Goal: Check status: Check status

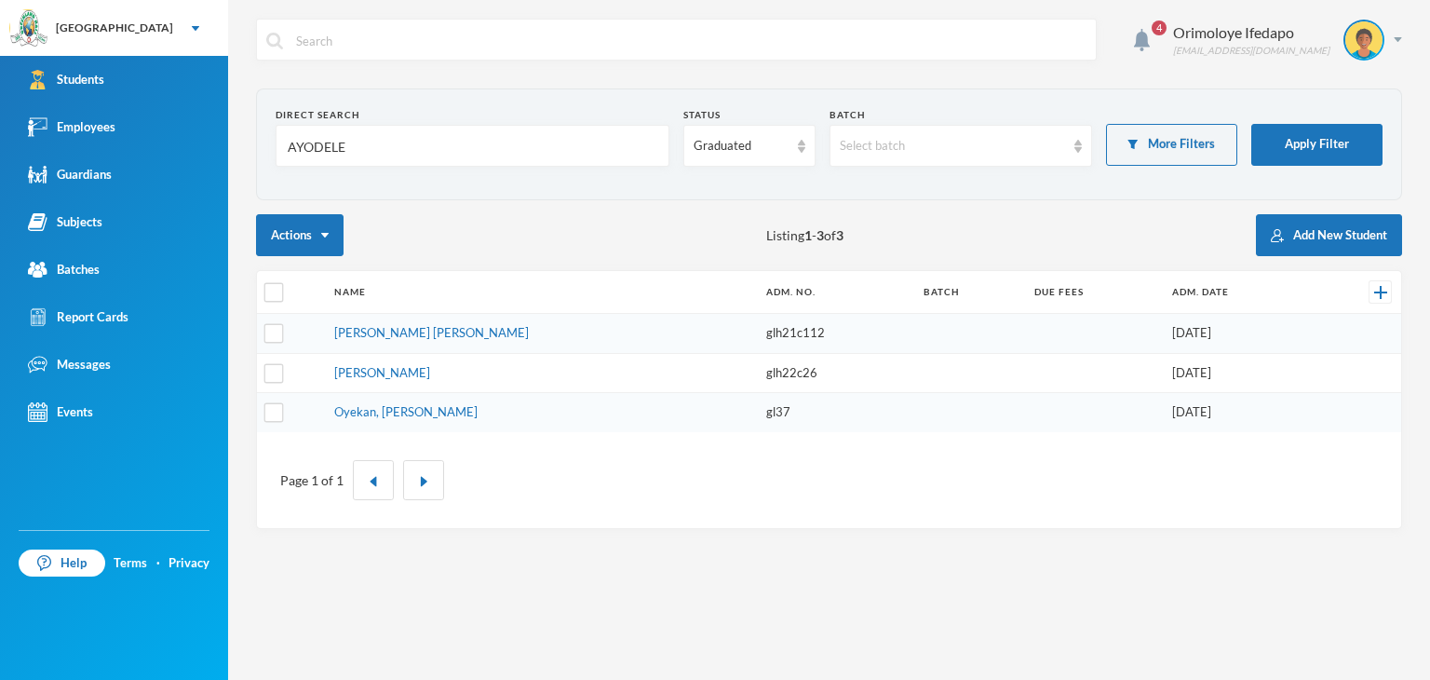
click at [357, 146] on input "AYODELE" at bounding box center [472, 147] width 373 height 42
type input "adedej"
click at [749, 132] on div "Graduated" at bounding box center [748, 146] width 131 height 42
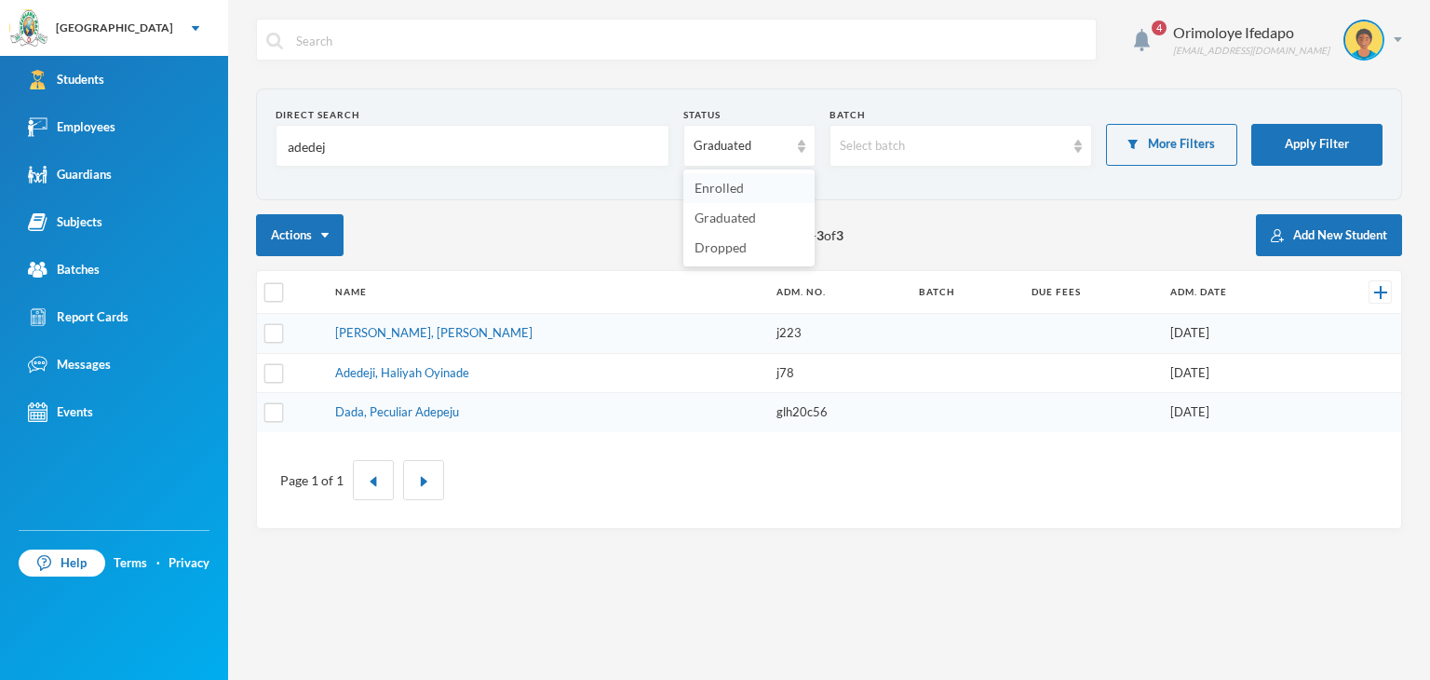
click at [733, 192] on span "Enrolled" at bounding box center [719, 188] width 49 height 16
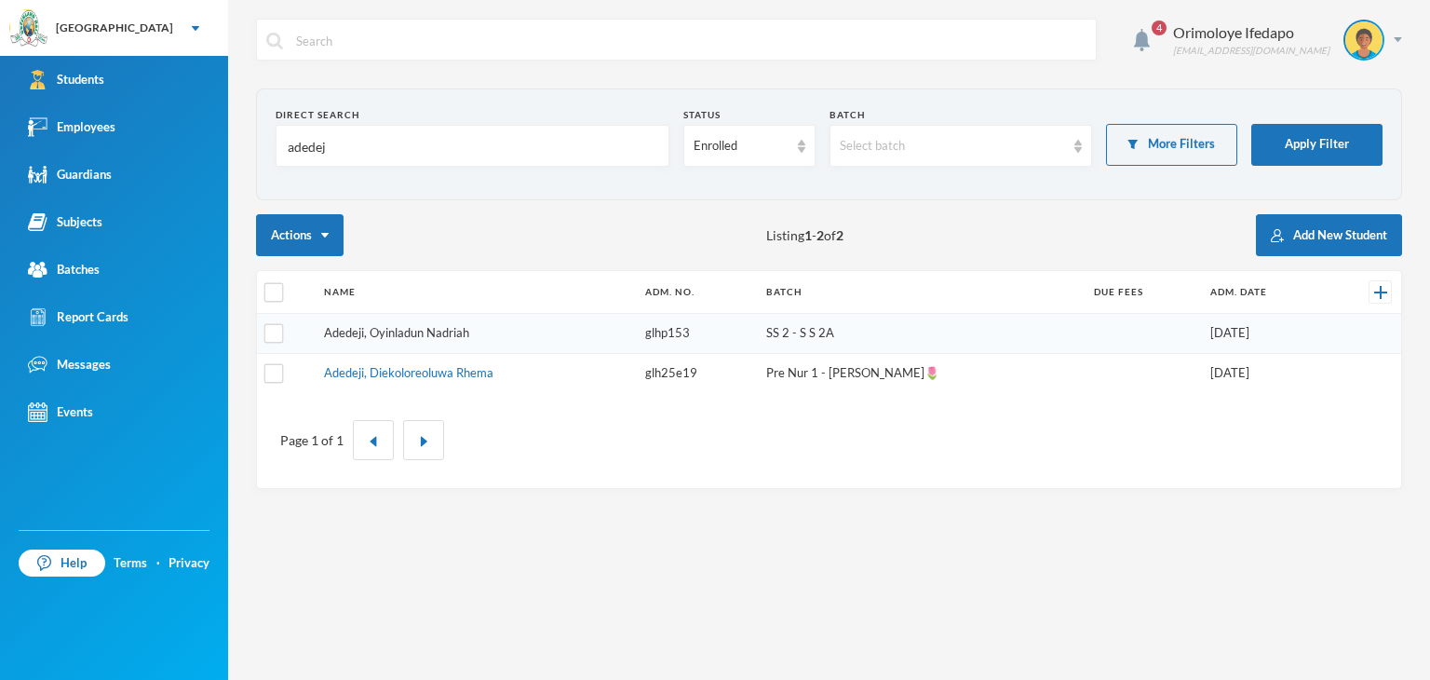
click at [431, 333] on link "Adedeji, Oyinladun Nadriah" at bounding box center [396, 332] width 145 height 15
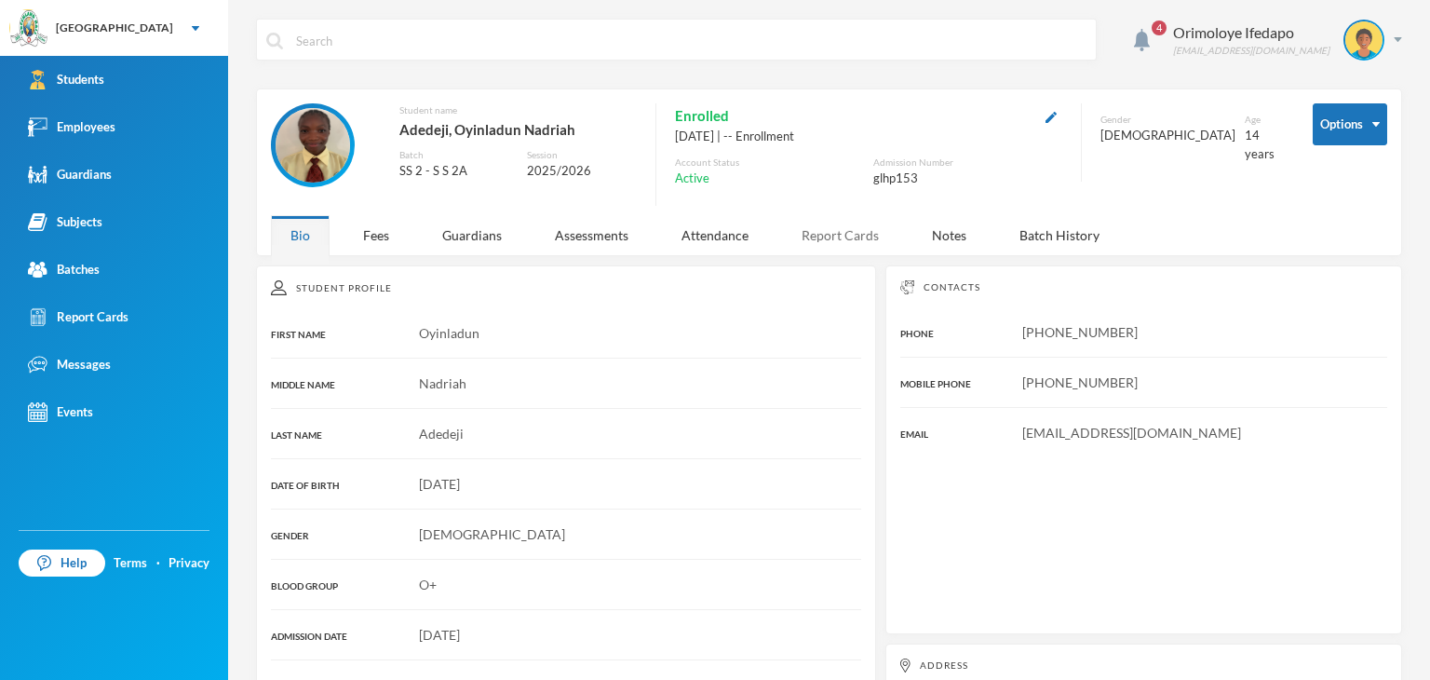
click at [829, 232] on div "Report Cards" at bounding box center [840, 235] width 116 height 40
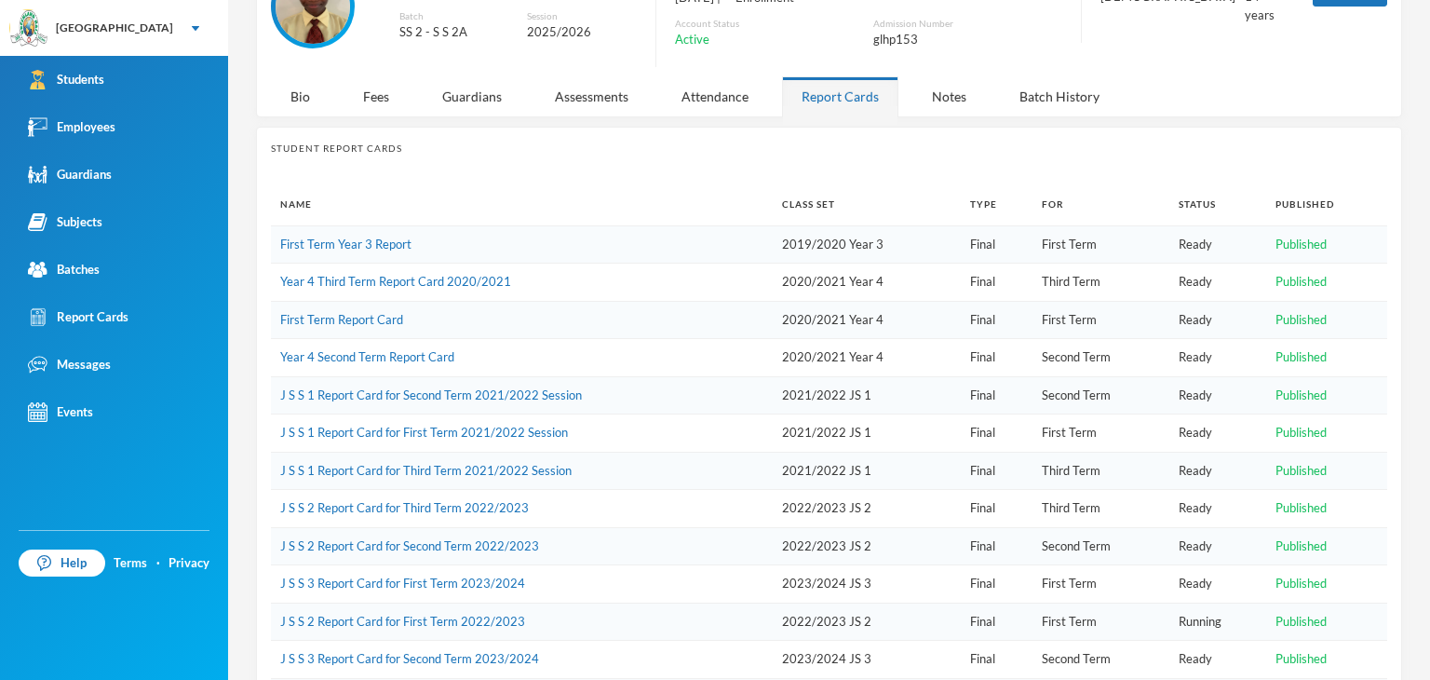
scroll to position [279, 0]
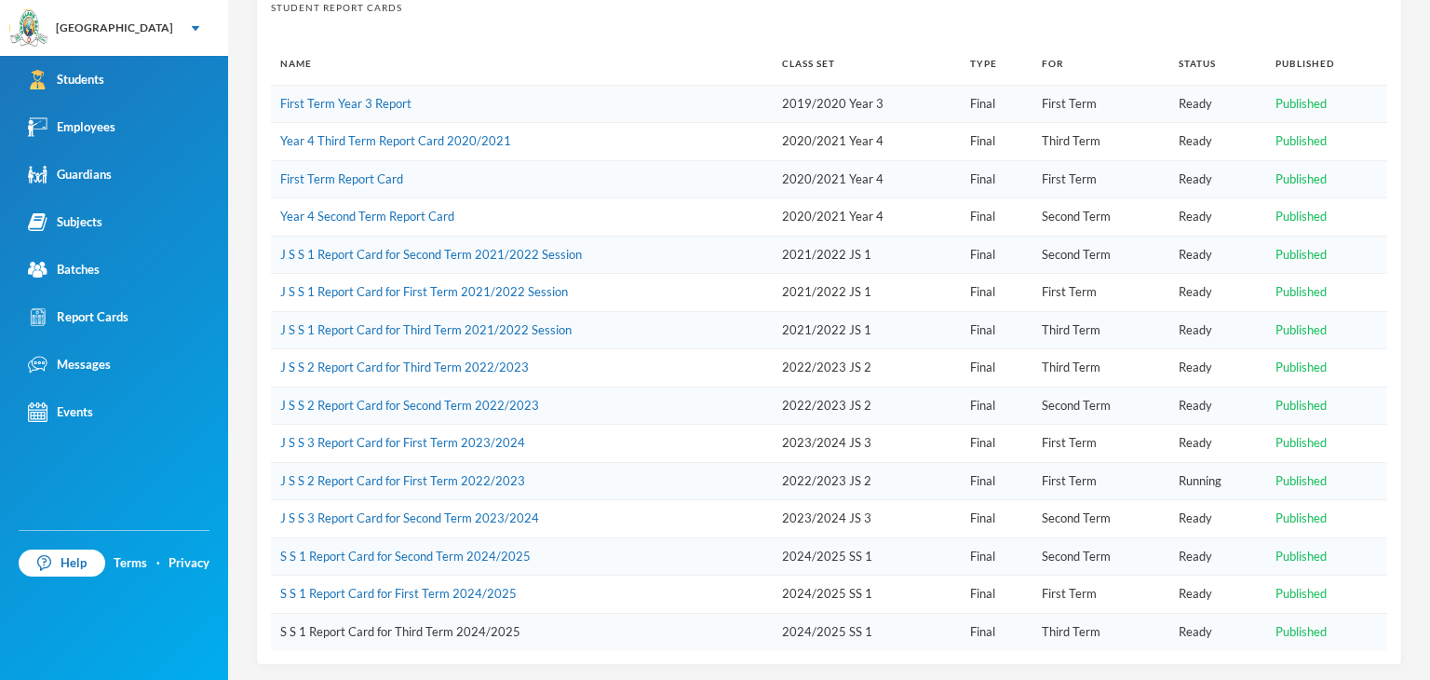
click at [431, 624] on link "S S 1 Report Card for Third Term 2024/2025" at bounding box center [400, 631] width 240 height 15
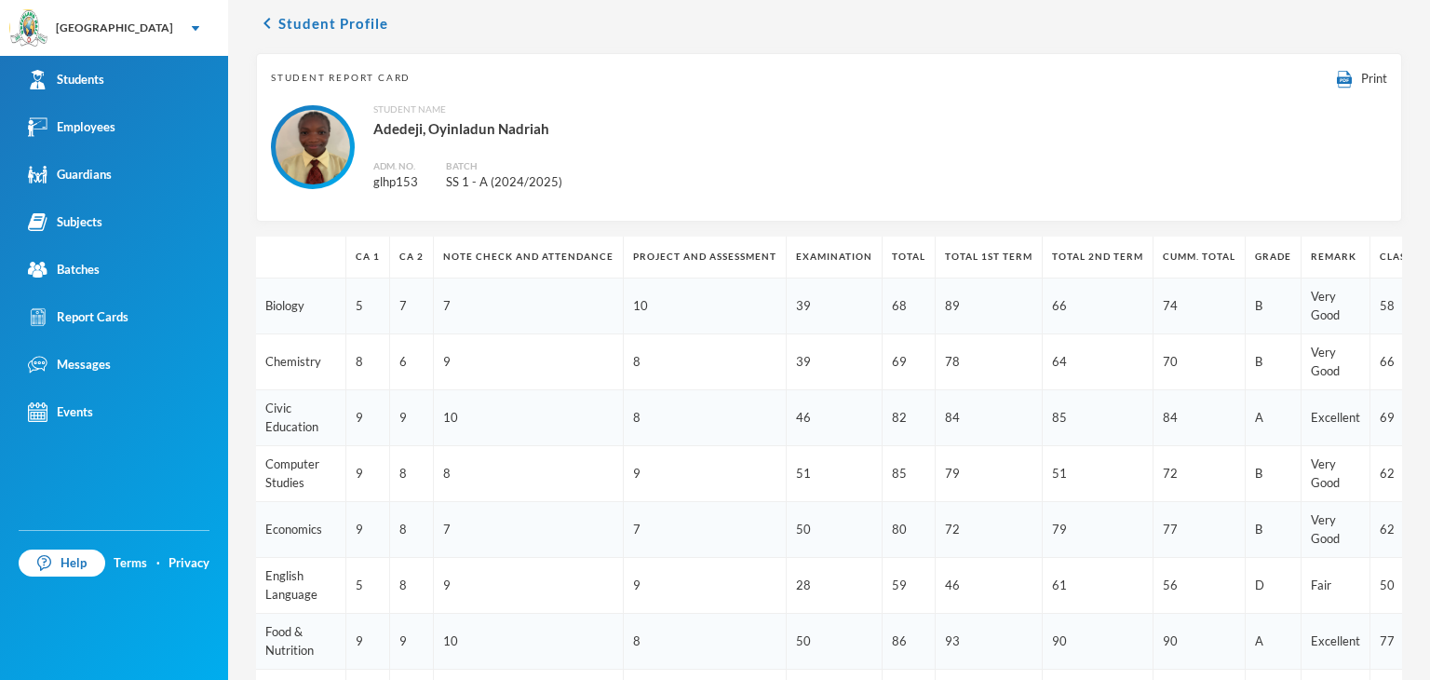
scroll to position [75, 0]
click at [1361, 80] on span "Print" at bounding box center [1374, 79] width 26 height 15
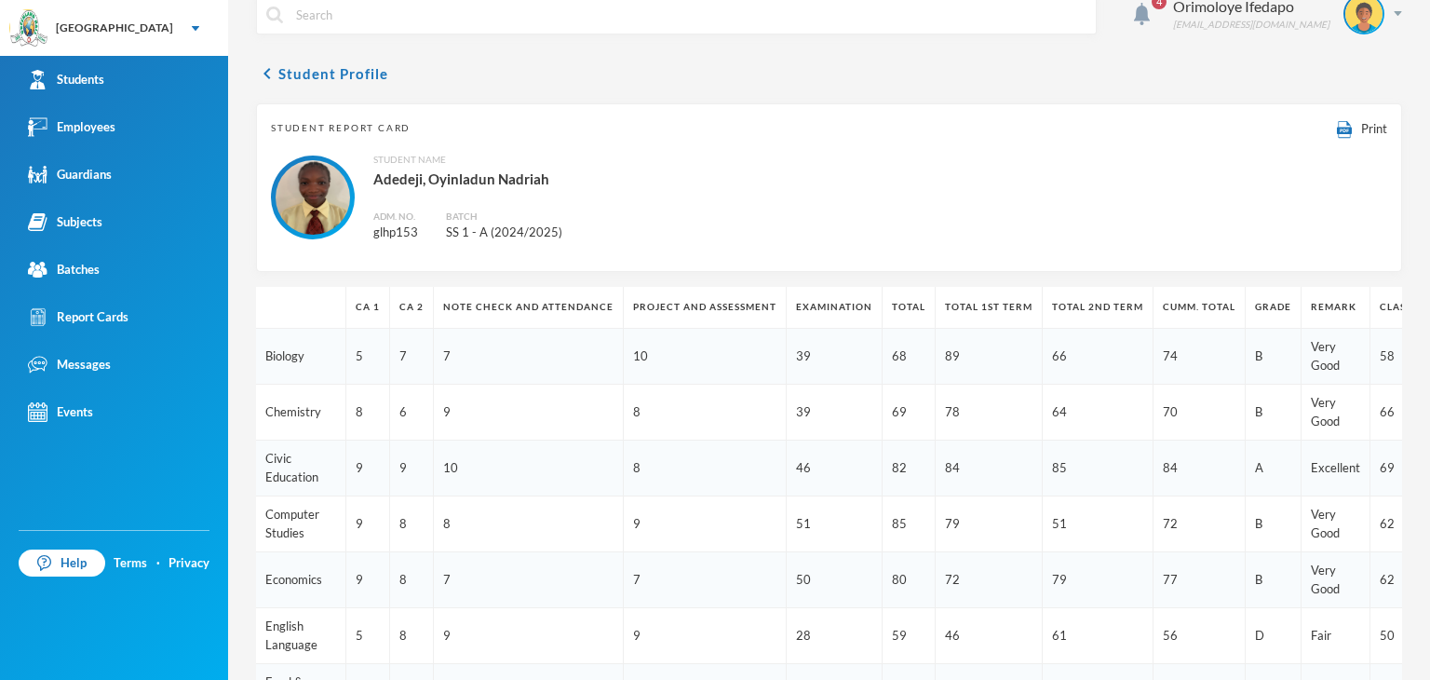
scroll to position [0, 0]
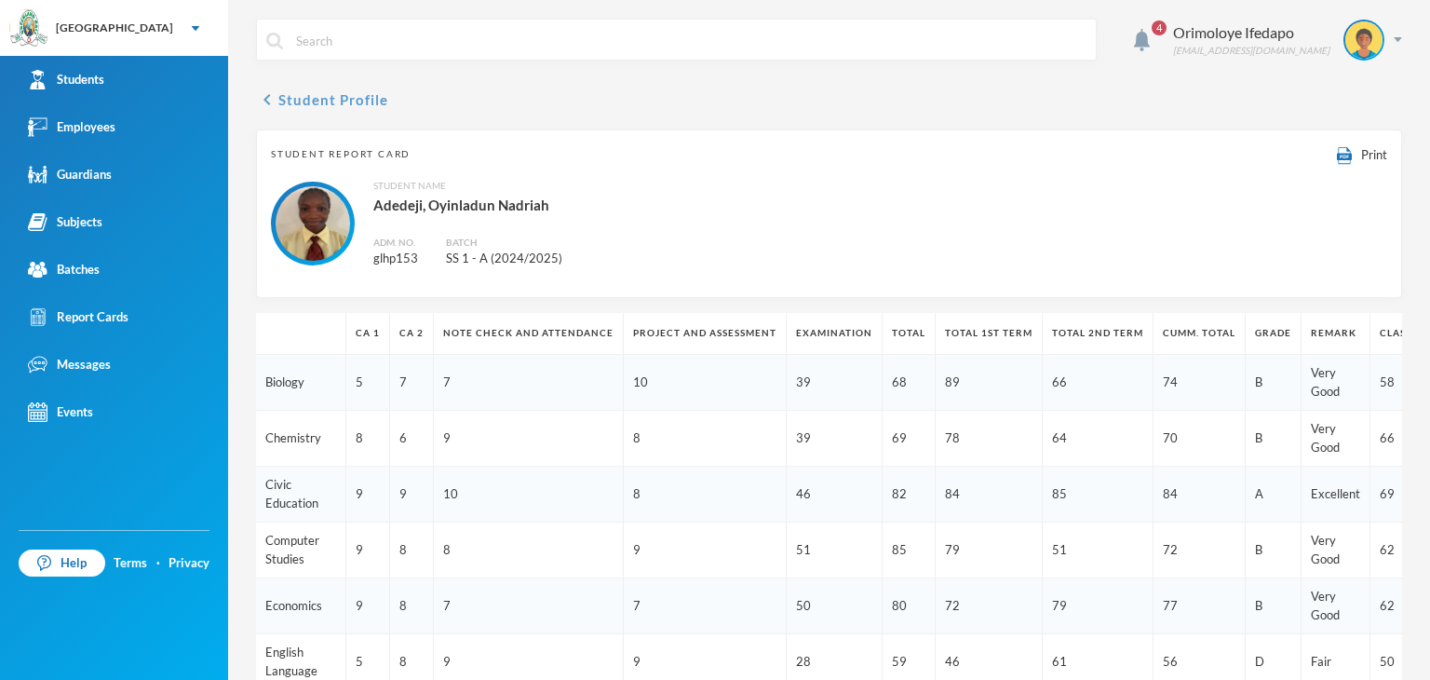
click at [298, 101] on button "chevron_left Student Profile" at bounding box center [322, 99] width 132 height 22
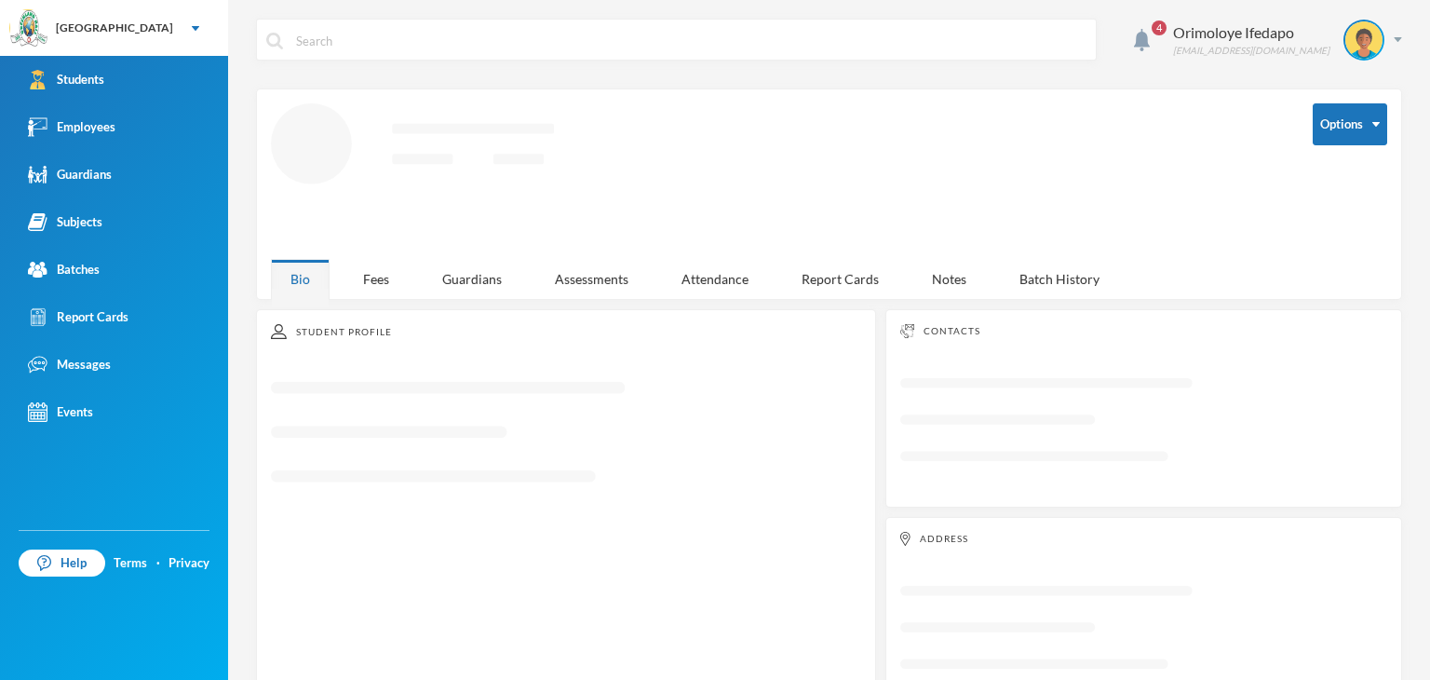
click at [374, 324] on div "Student Profile" at bounding box center [566, 331] width 590 height 15
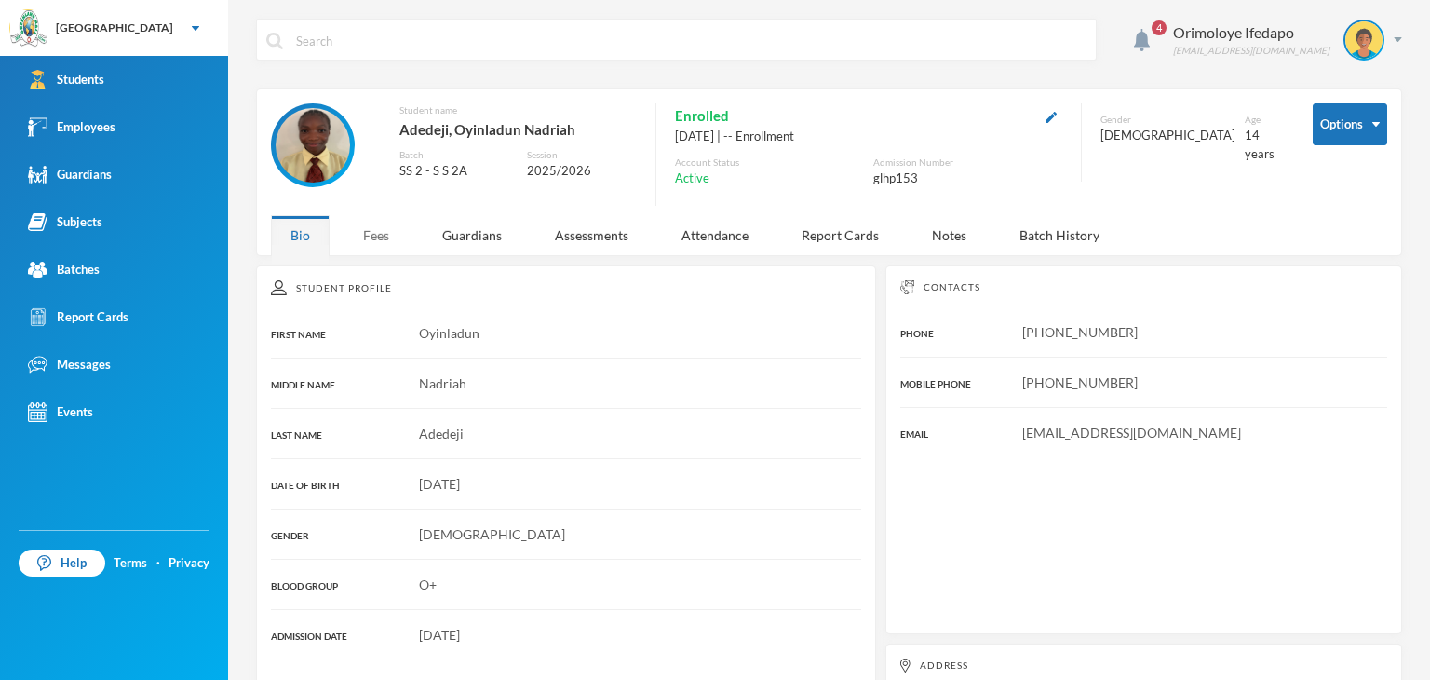
click at [382, 234] on div "Fees" at bounding box center [376, 235] width 65 height 40
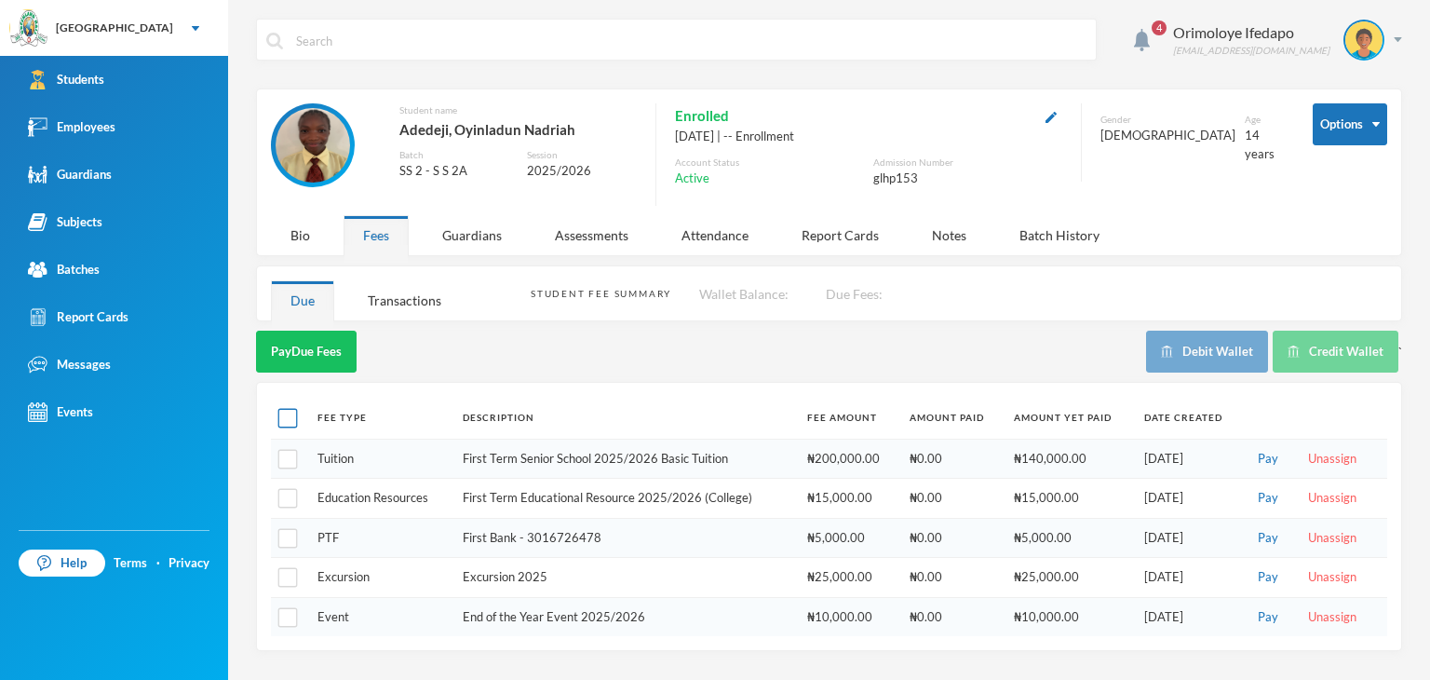
click at [287, 411] on input "checkbox" at bounding box center [288, 419] width 20 height 20
checkbox input "true"
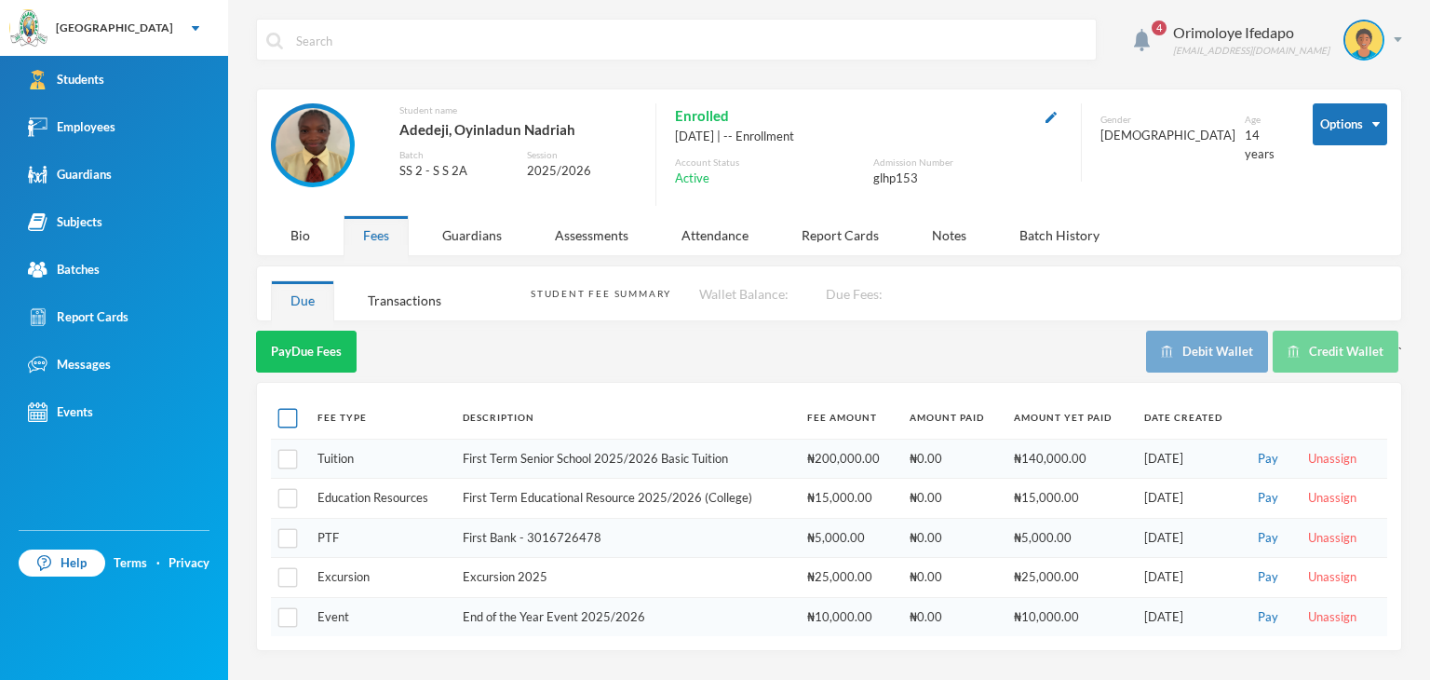
checkbox input "true"
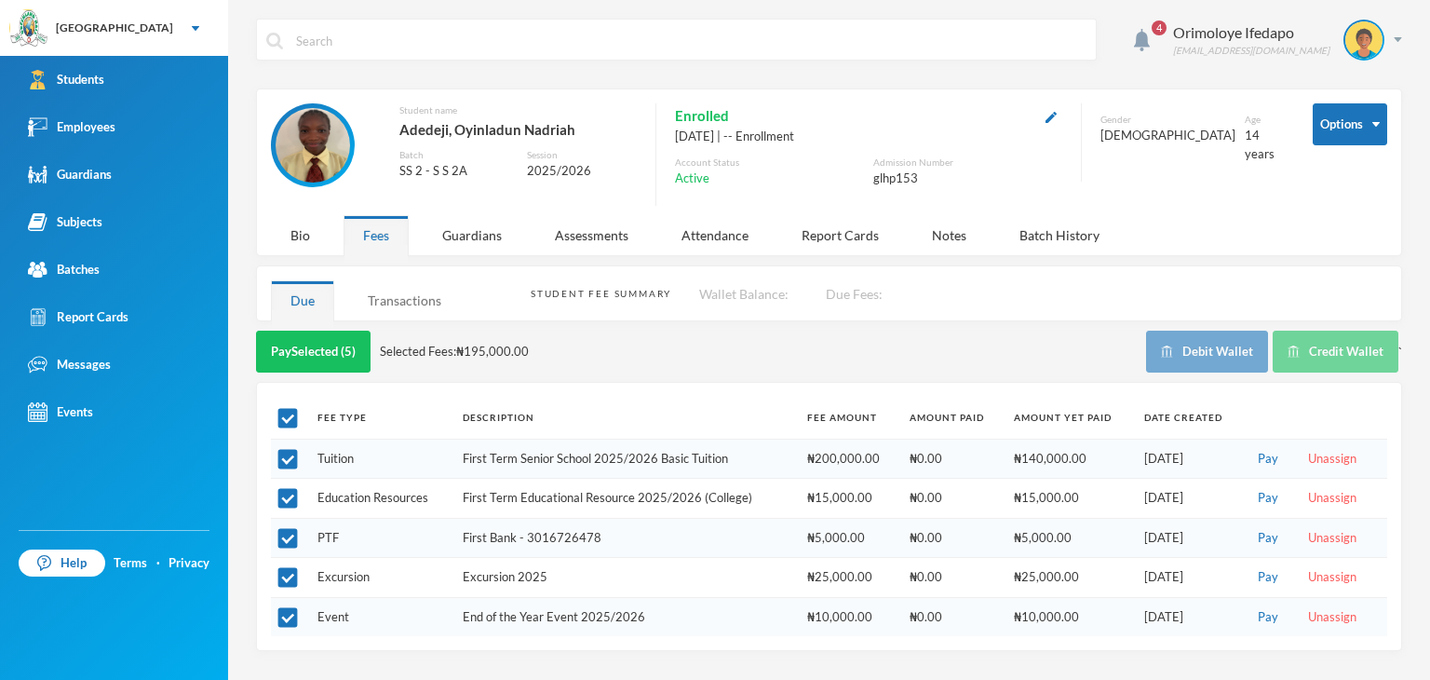
click at [397, 306] on div "Transactions" at bounding box center [404, 300] width 113 height 40
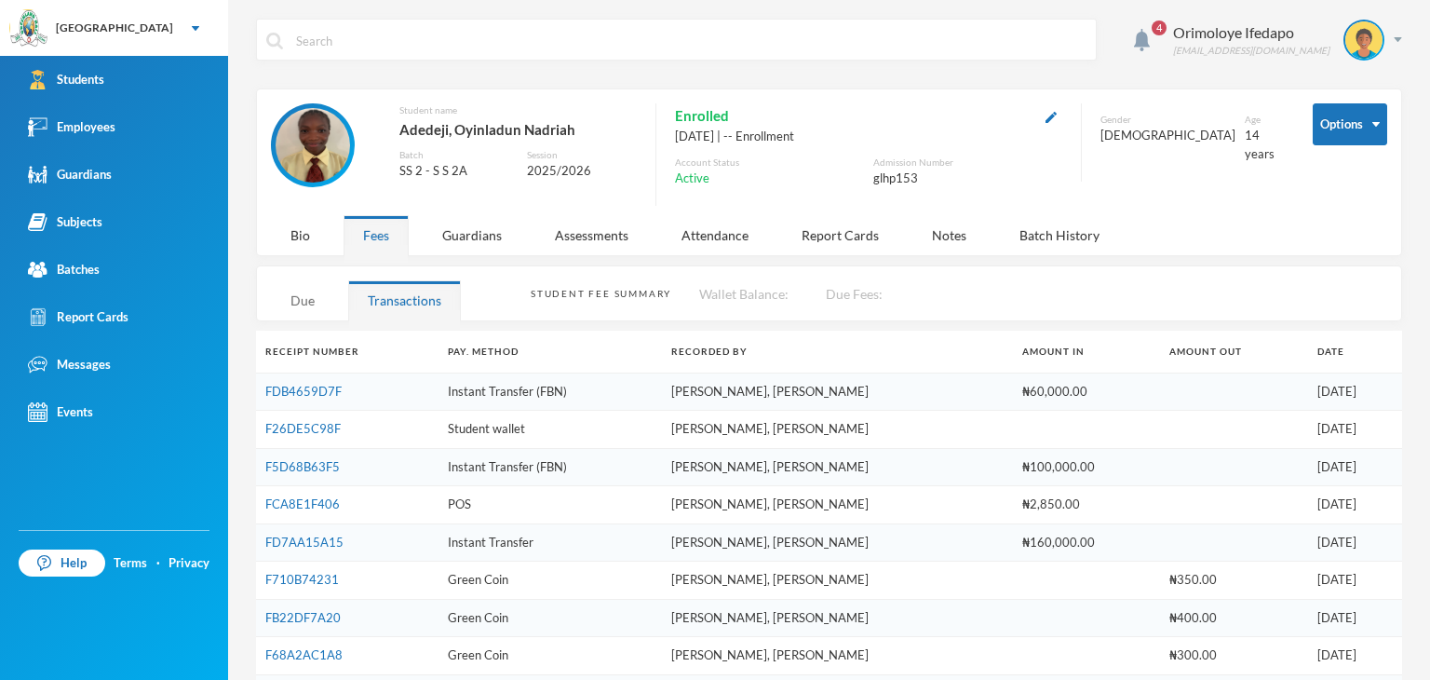
click at [312, 306] on div "Due" at bounding box center [302, 300] width 63 height 40
